Goal: Find specific page/section: Find specific page/section

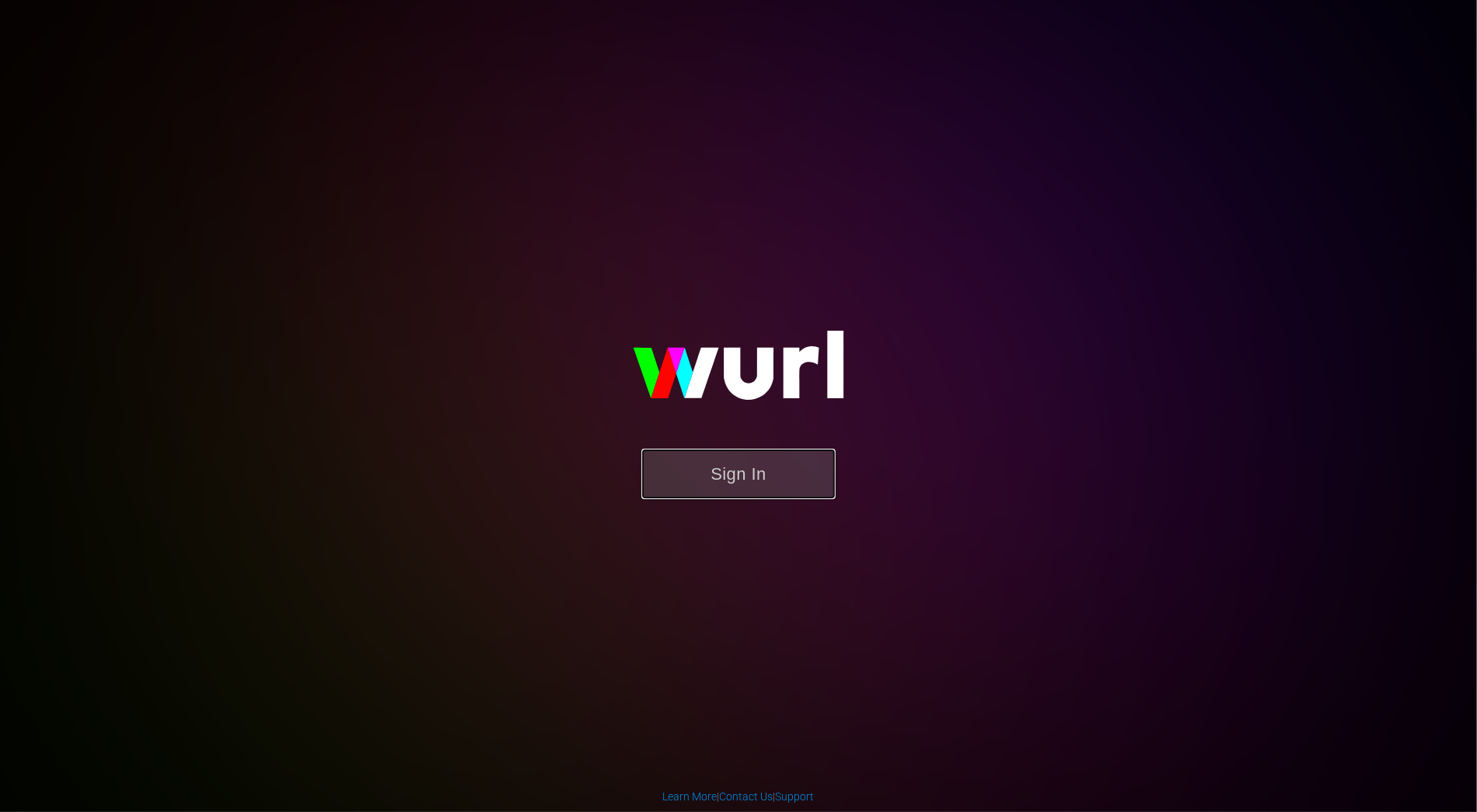
click at [727, 470] on button "Sign In" at bounding box center [738, 474] width 194 height 50
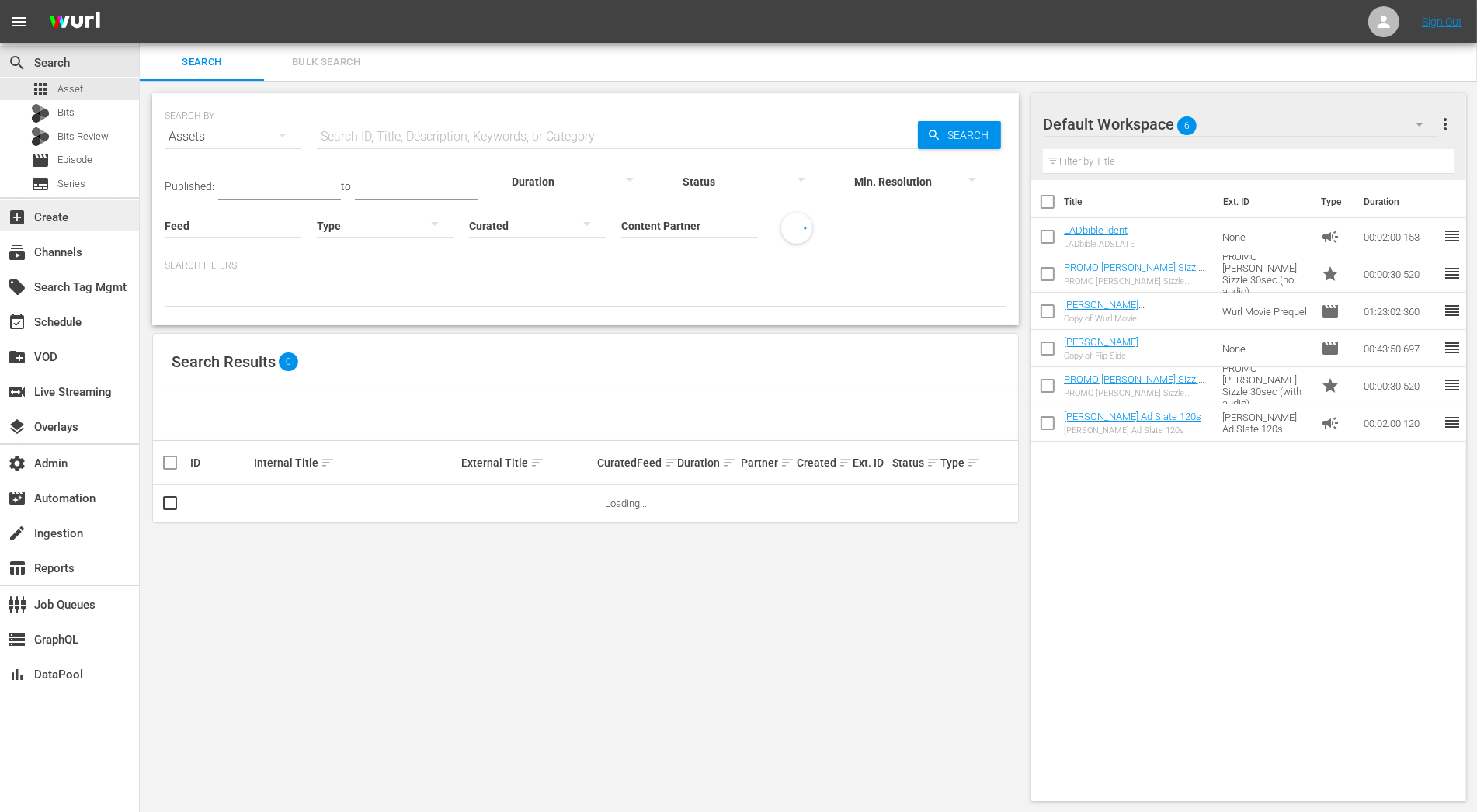
click at [56, 226] on div "add_box Create" at bounding box center [69, 216] width 139 height 31
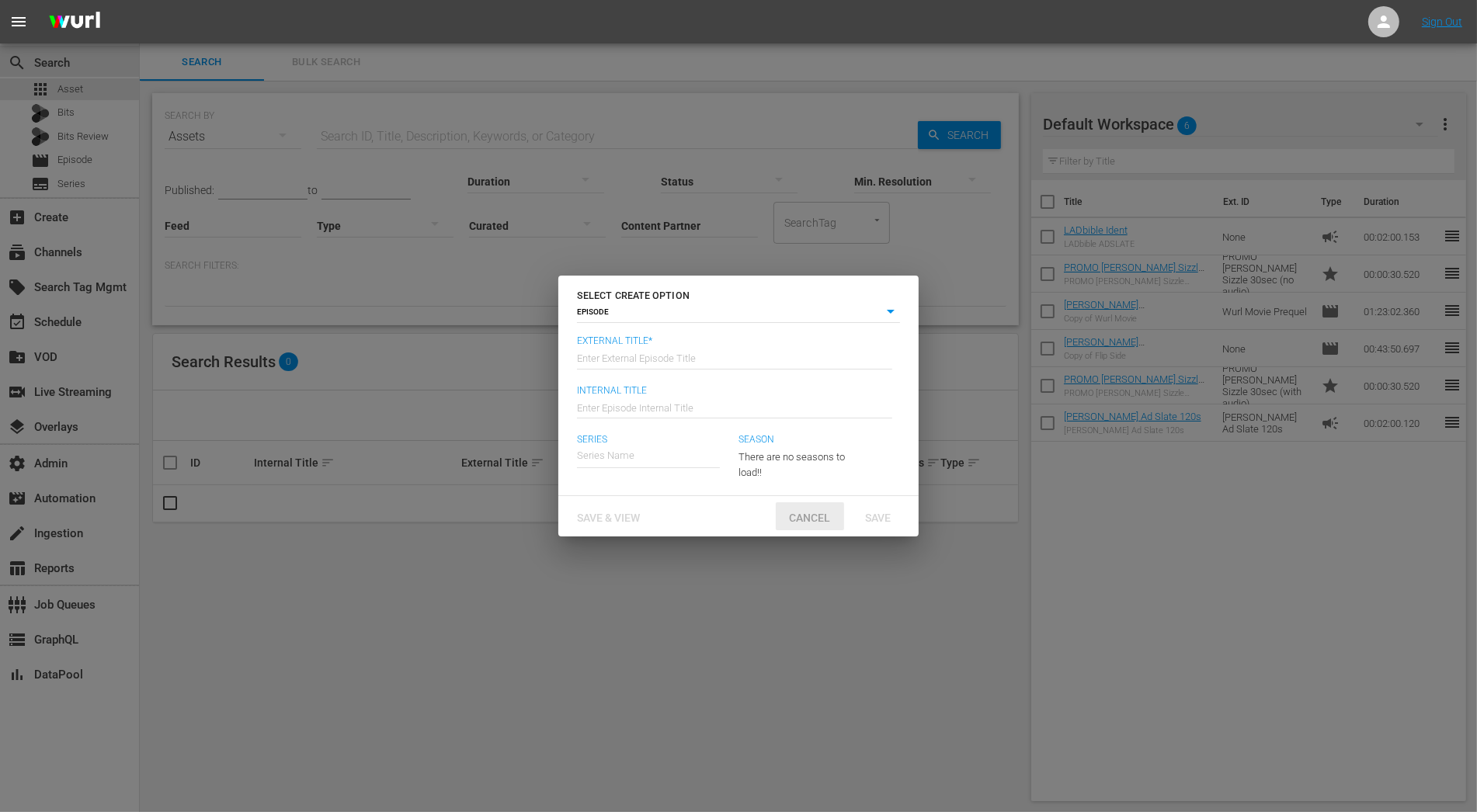
click at [830, 508] on div "Cancel" at bounding box center [810, 516] width 69 height 29
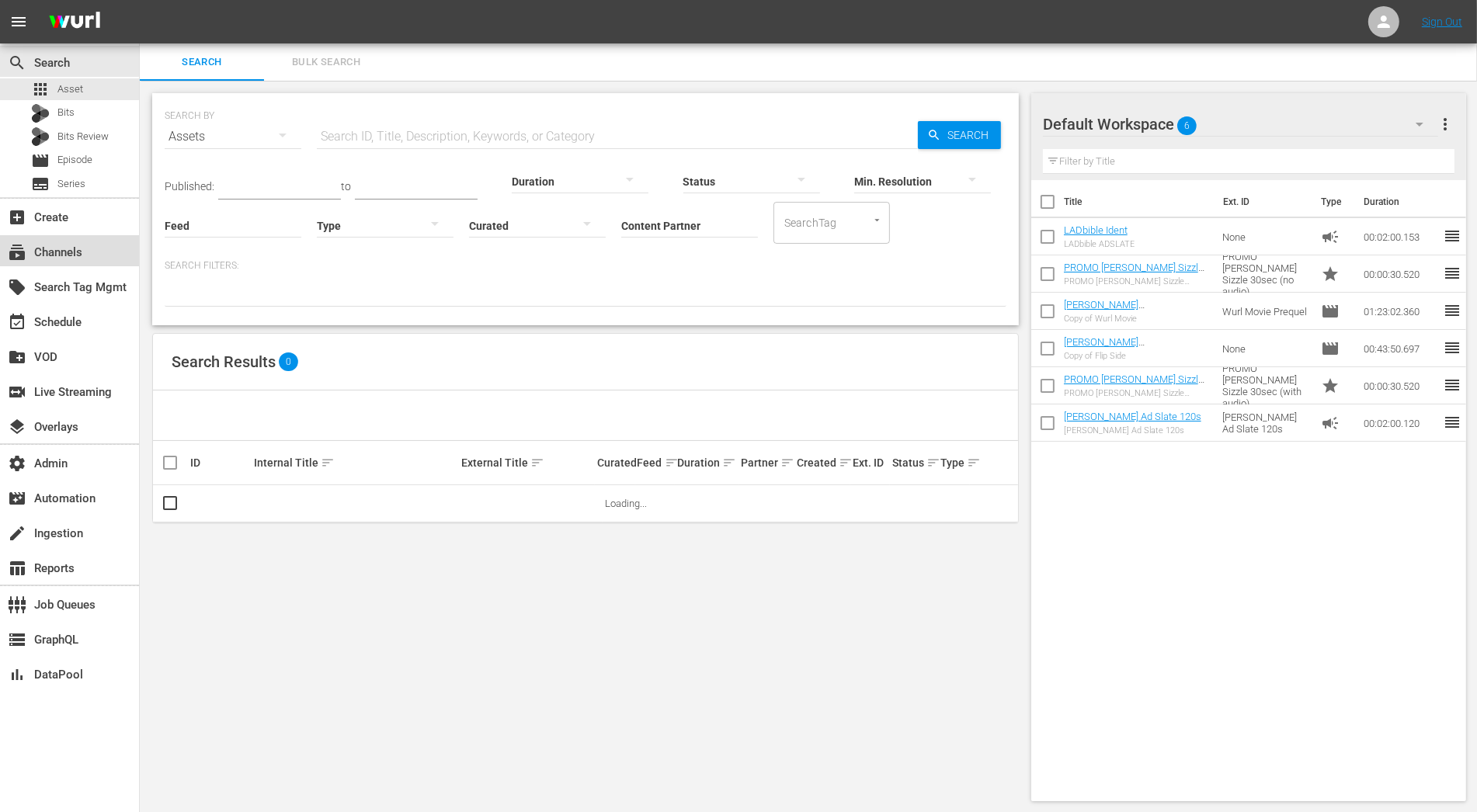
click at [83, 238] on div "subscriptions Channels" at bounding box center [69, 251] width 139 height 31
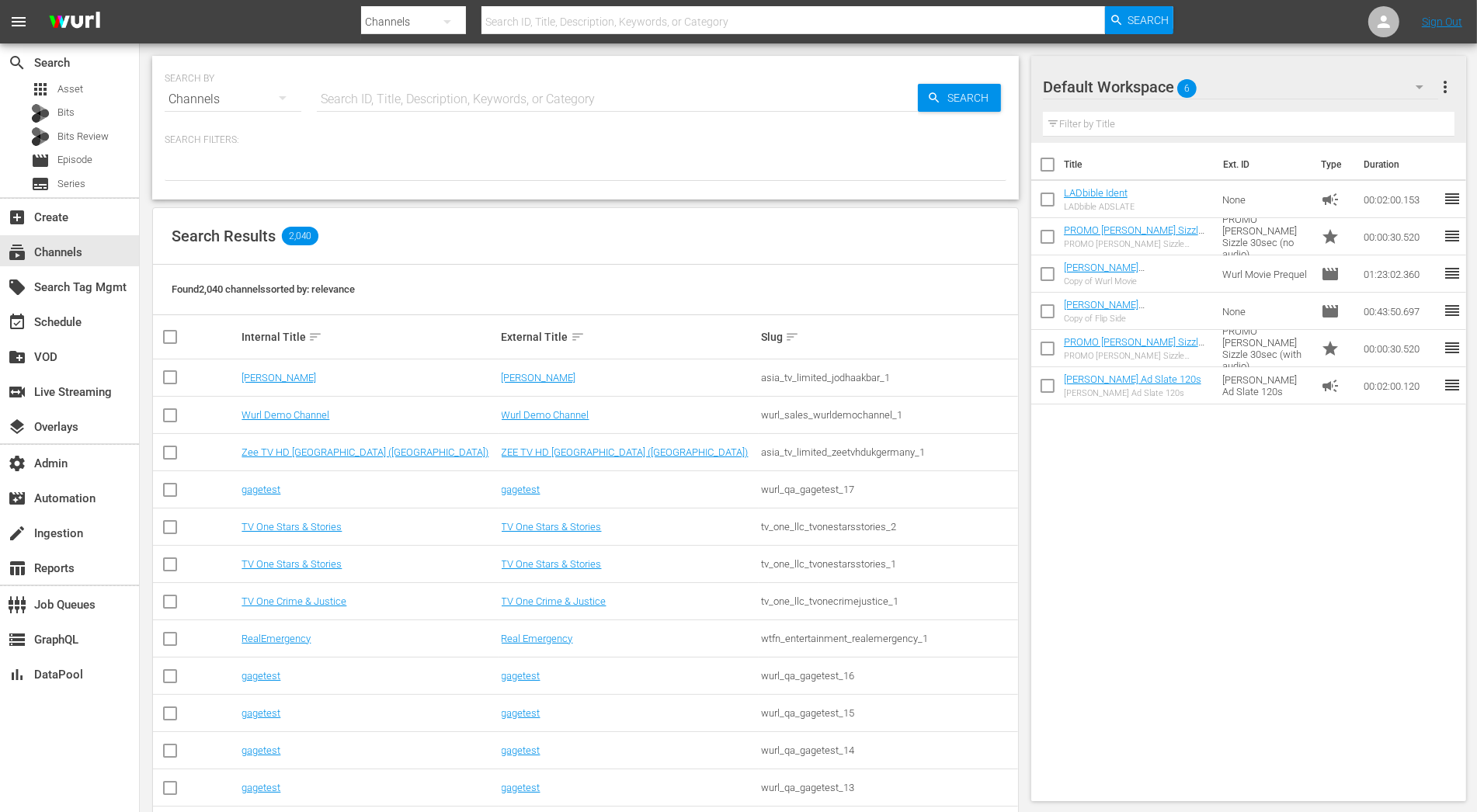
click at [441, 101] on input "text" at bounding box center [617, 99] width 601 height 37
type input "banijay"
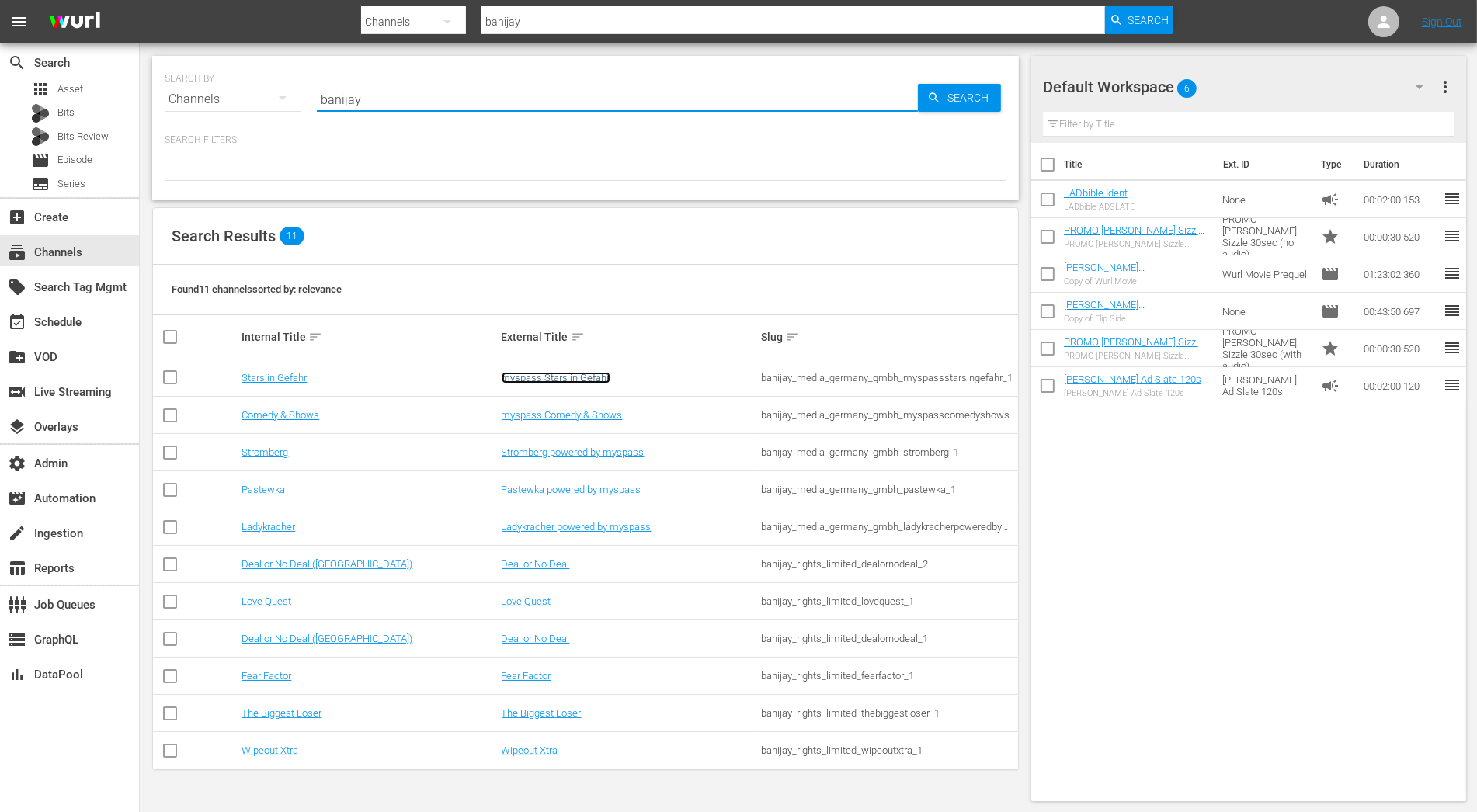
click at [562, 377] on link "myspass Stars in Gefahr" at bounding box center [555, 377] width 108 height 11
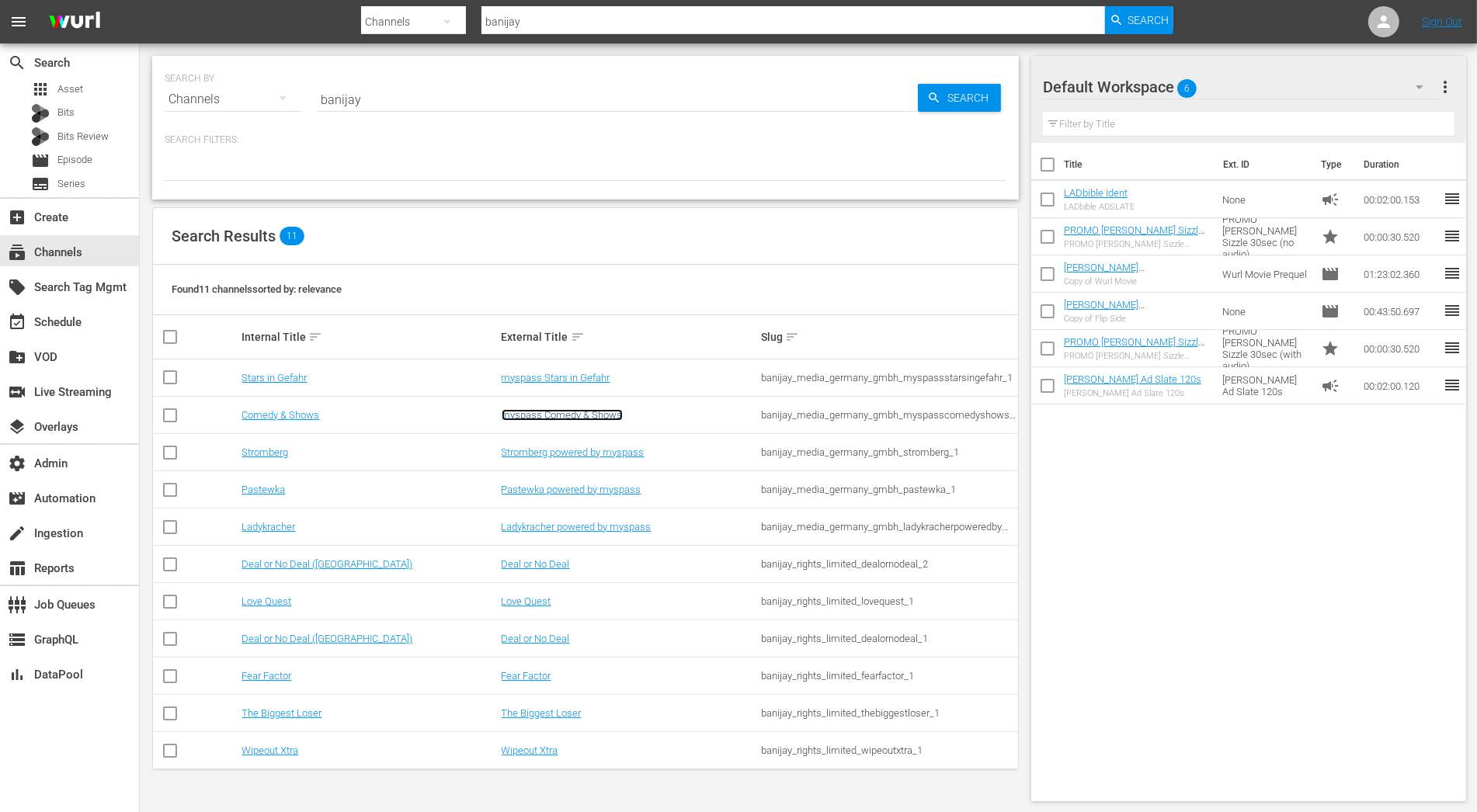
click at [573, 419] on link "myspass Comedy & Shows" at bounding box center [562, 415] width 121 height 11
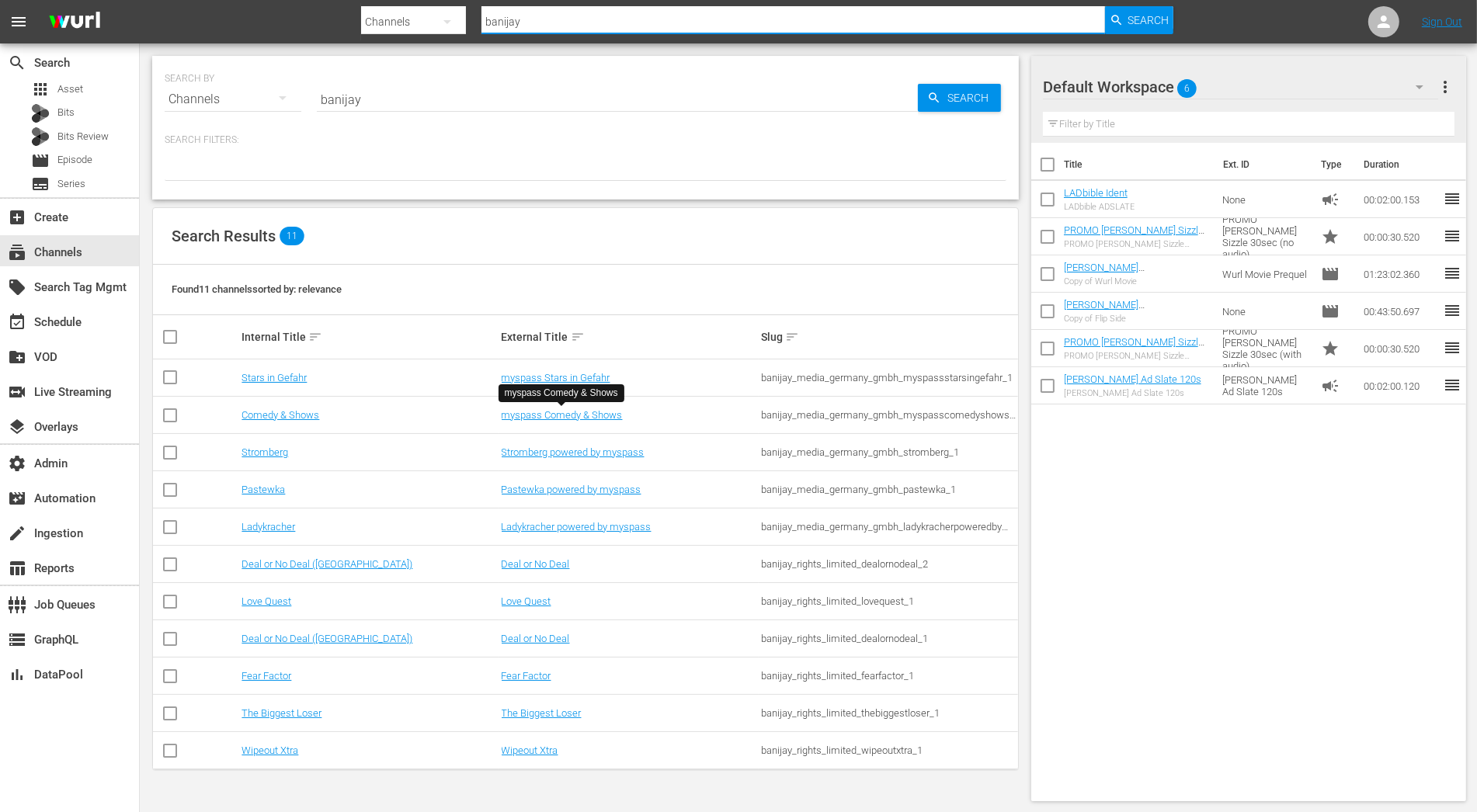
click at [491, 23] on input "banijay" at bounding box center [793, 22] width 624 height 37
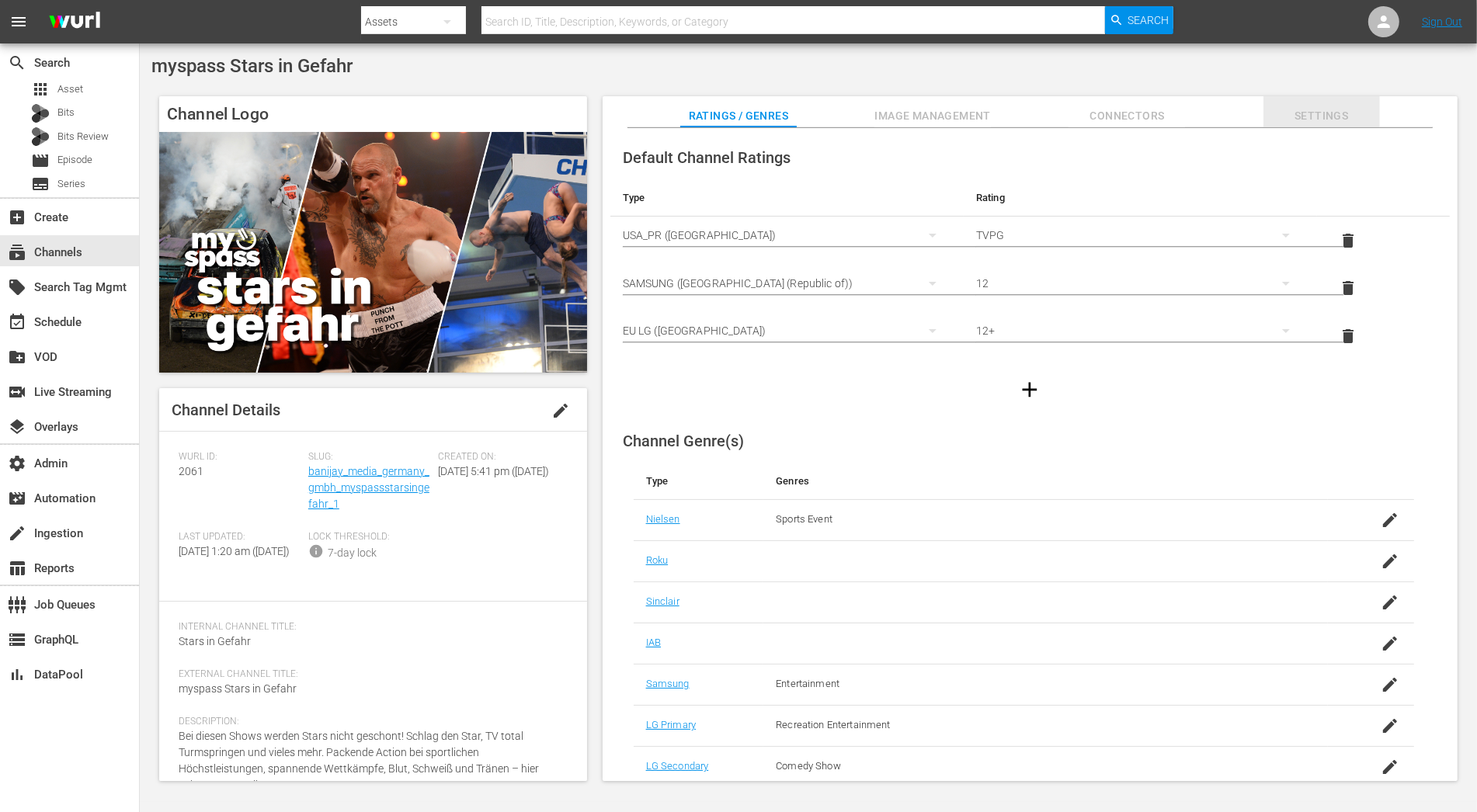
click at [1318, 121] on span "Settings" at bounding box center [1322, 116] width 116 height 19
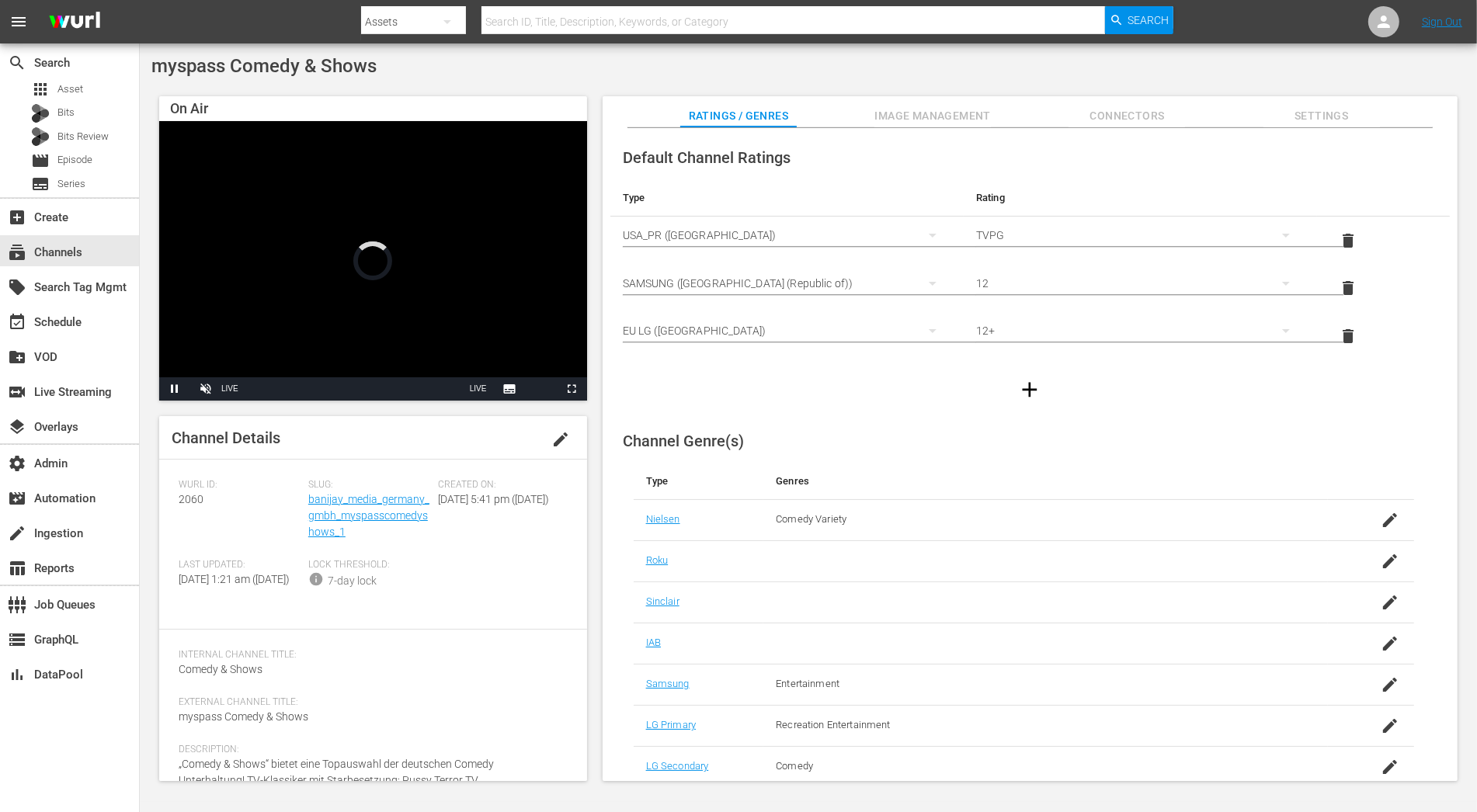
click at [1311, 115] on span "Settings" at bounding box center [1322, 116] width 116 height 19
